Goal: Information Seeking & Learning: Understand process/instructions

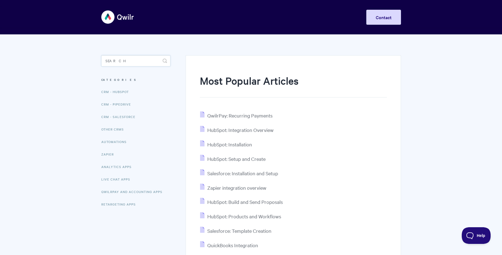
click at [129, 60] on input "Search" at bounding box center [135, 60] width 69 height 11
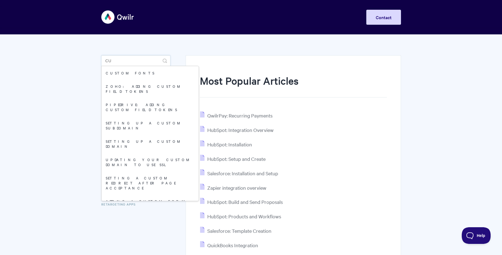
type input "c"
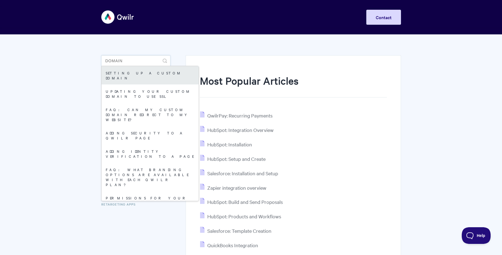
type input "domain"
click at [151, 69] on link "Setting up a Custom Domain" at bounding box center [150, 75] width 97 height 18
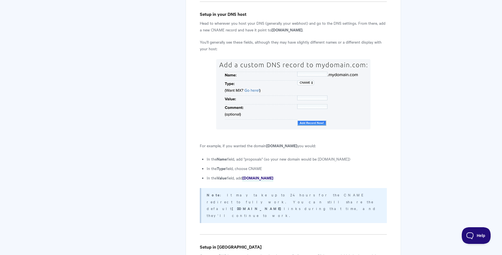
scroll to position [685, 0]
